Goal: Use online tool/utility: Utilize a website feature to perform a specific function

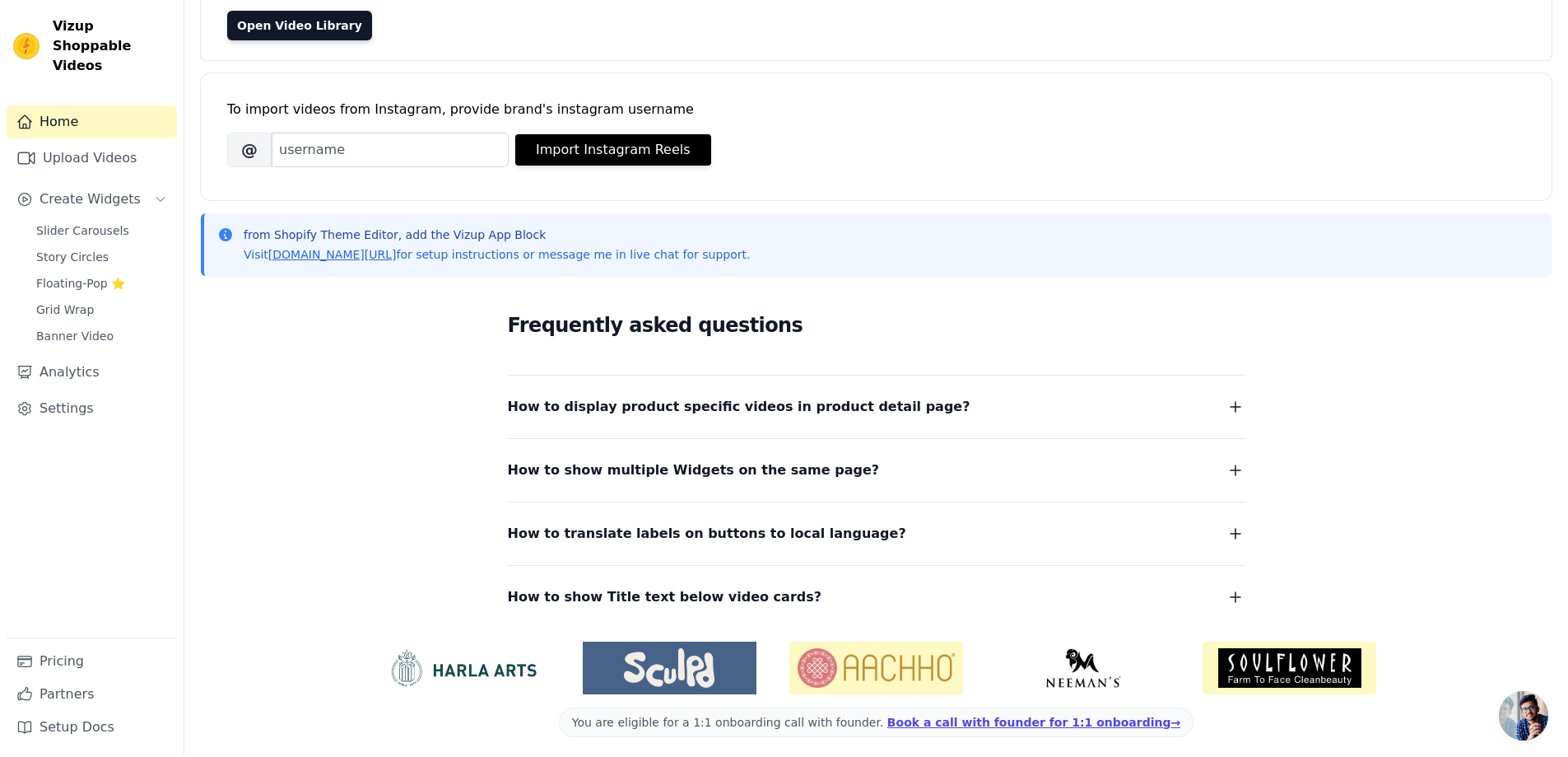
scroll to position [168, 0]
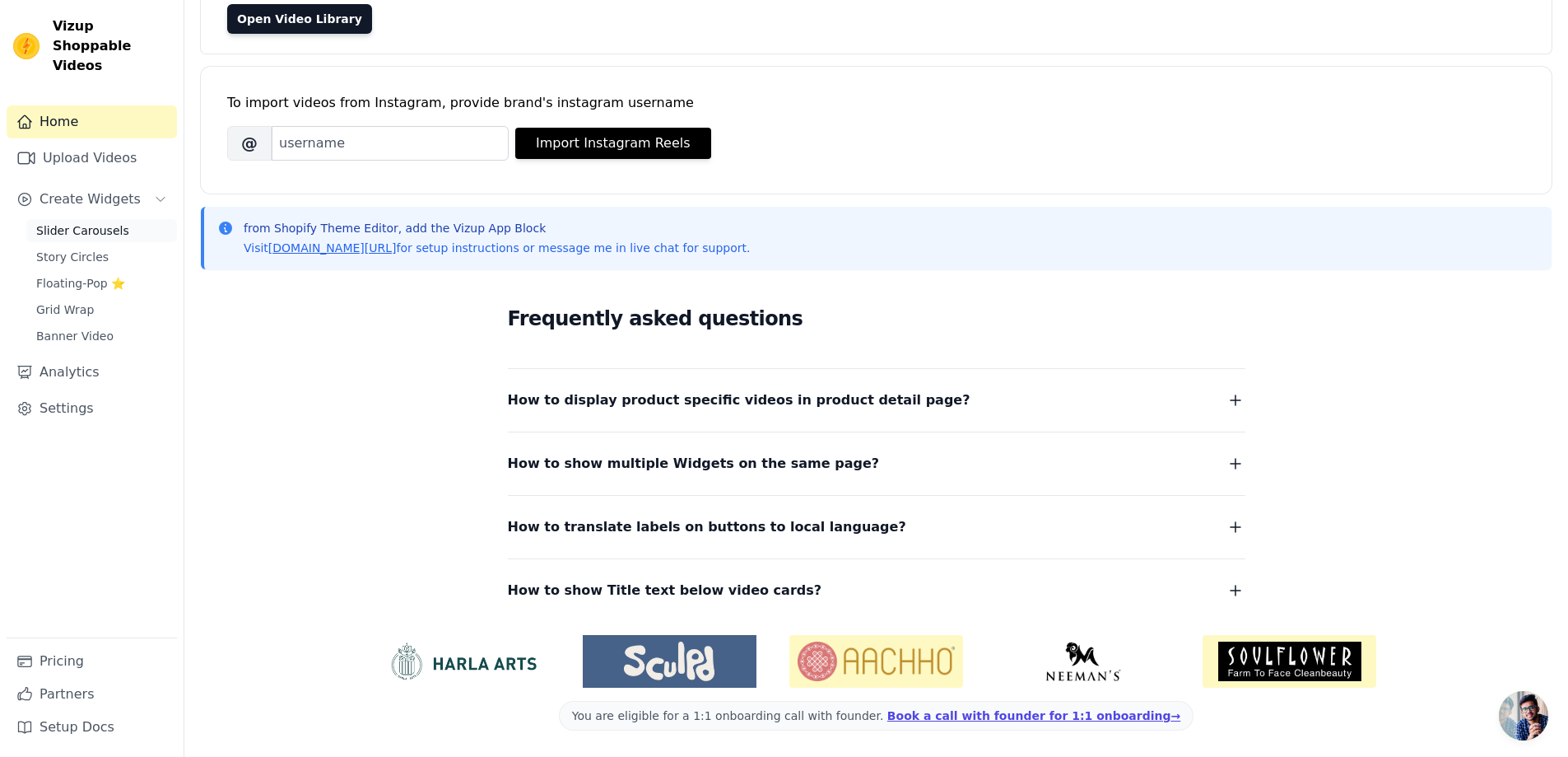
click at [104, 222] on span "Slider Carousels" at bounding box center [82, 230] width 93 height 17
click at [73, 222] on span "Slider Carousels" at bounding box center [82, 230] width 93 height 17
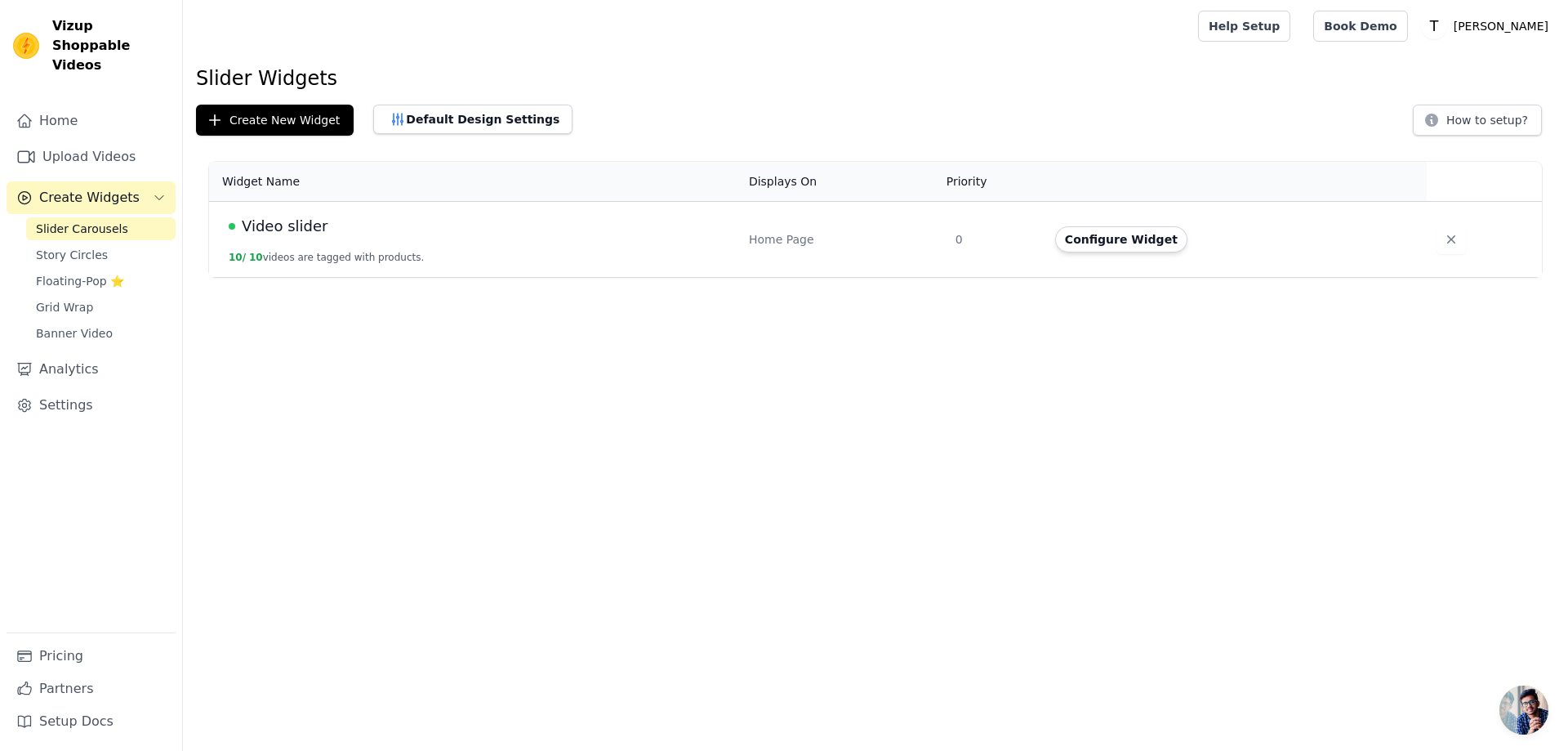
click at [289, 228] on span "Video slider" at bounding box center [284, 226] width 86 height 23
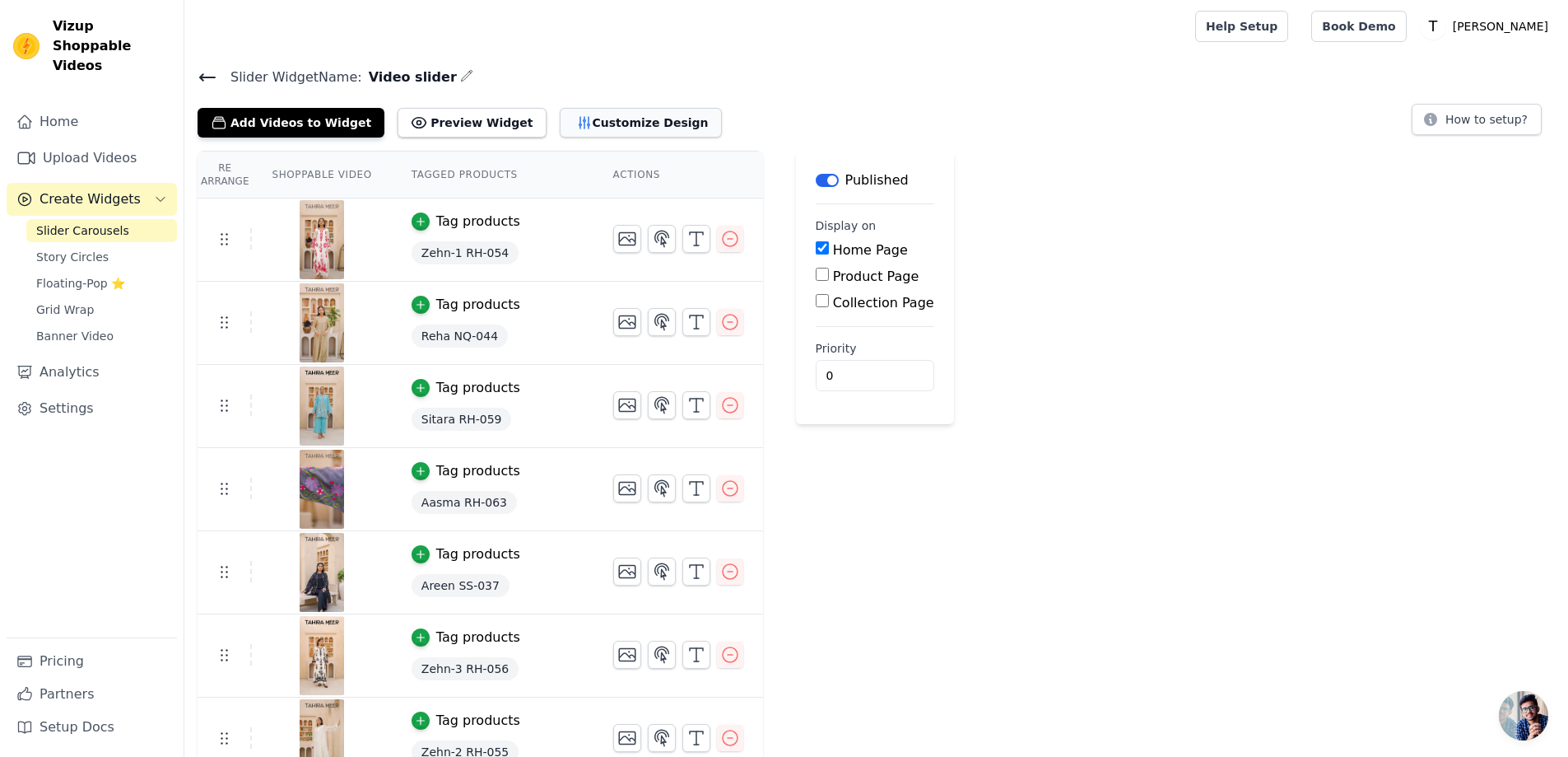
click at [575, 122] on button "Customize Design" at bounding box center [641, 123] width 162 height 29
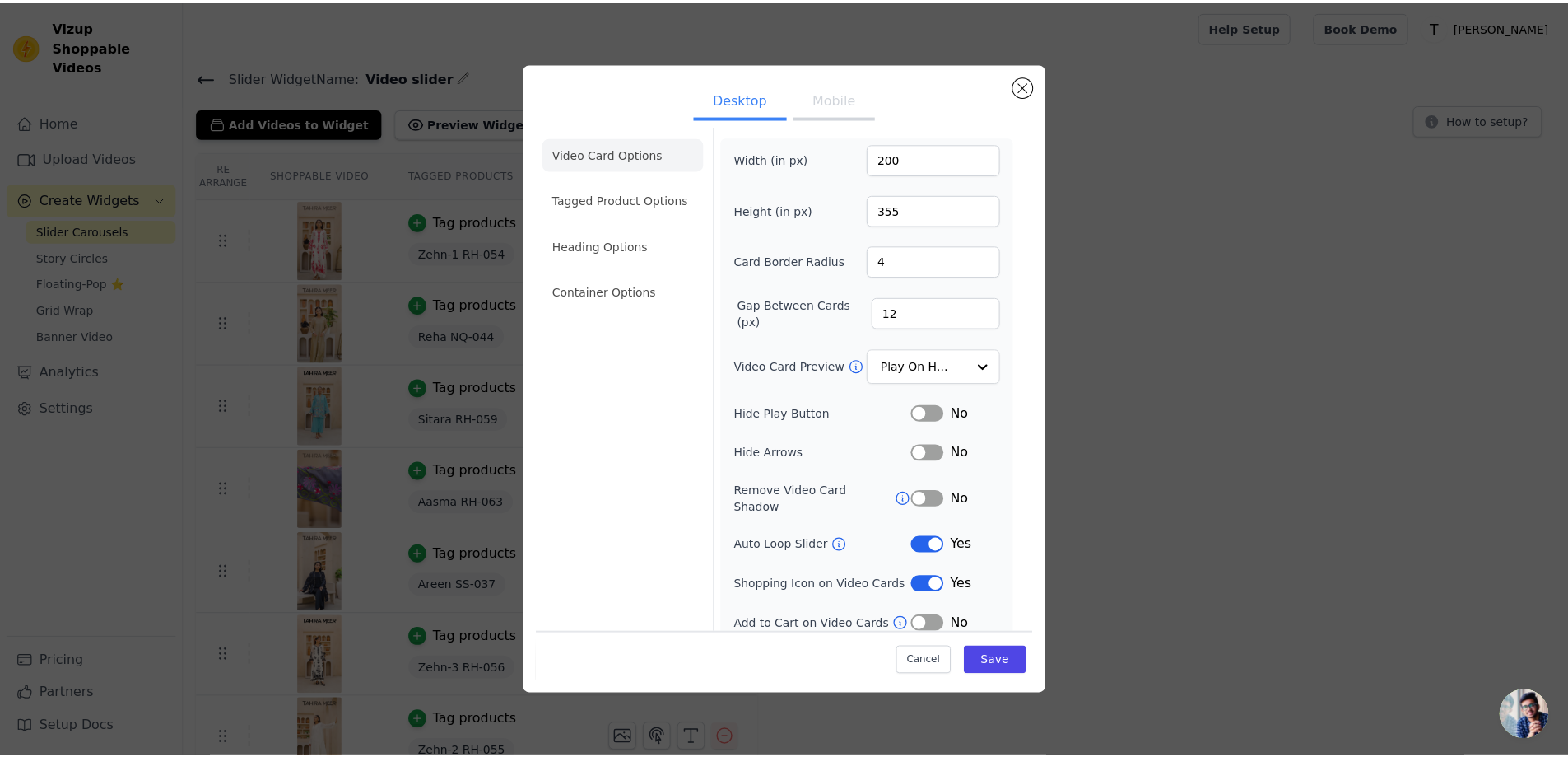
scroll to position [7, 0]
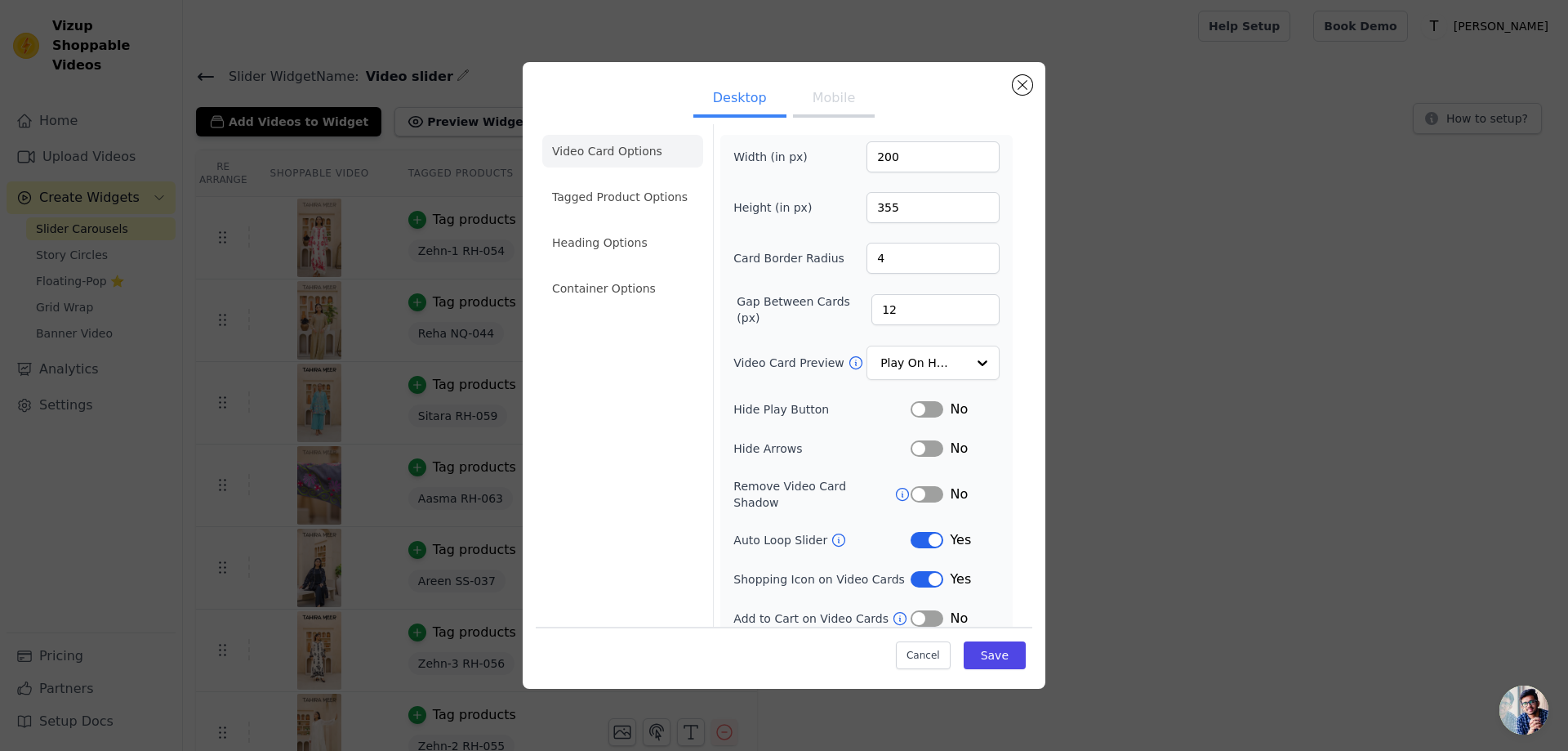
click at [918, 571] on button "Label" at bounding box center [927, 579] width 33 height 16
click at [986, 652] on button "Save" at bounding box center [994, 654] width 62 height 28
